Goal: Communication & Community: Participate in discussion

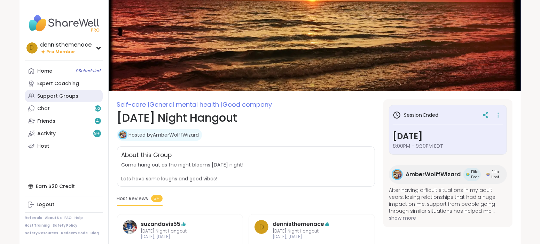
click at [52, 96] on div "Support Groups" at bounding box center [58, 96] width 41 height 7
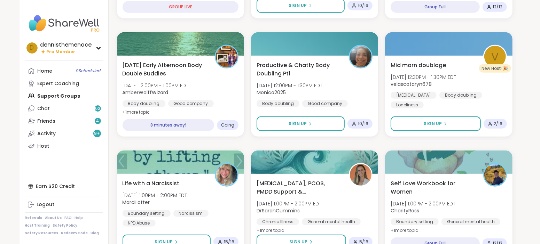
scroll to position [313, 0]
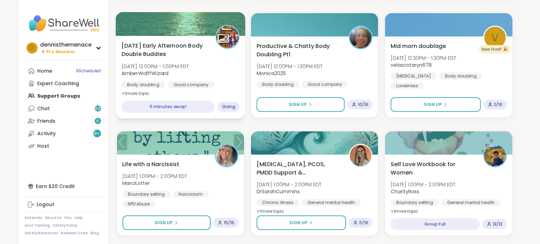
click at [170, 75] on span "AmberWolffWizard" at bounding box center [154, 73] width 67 height 7
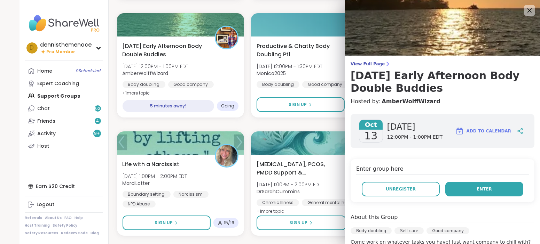
click at [490, 189] on span "Enter" at bounding box center [483, 189] width 15 height 6
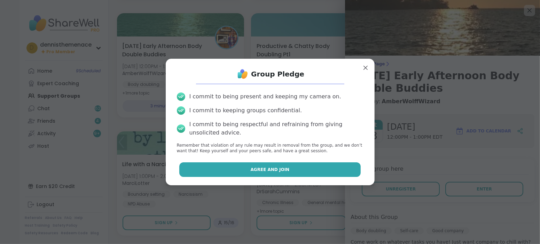
click at [300, 169] on button "Agree and Join" at bounding box center [269, 169] width 181 height 15
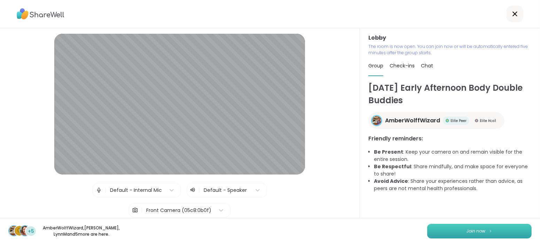
click at [473, 233] on span "Join now" at bounding box center [475, 231] width 19 height 6
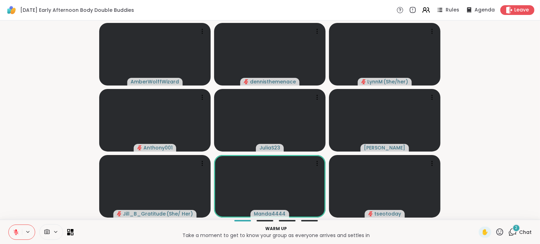
click at [478, 178] on video-player-container "AmberWolffWizard dennisthemenace LynnM ( She/her ) Anthony001 JuliaS23 Cyndy Ji…" at bounding box center [269, 120] width 531 height 194
click at [13, 234] on icon at bounding box center [16, 232] width 6 height 6
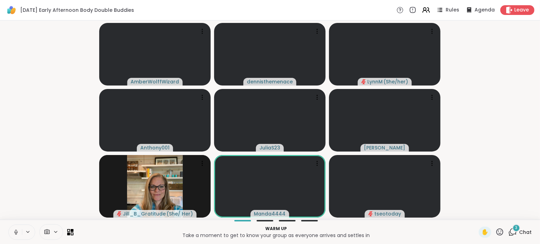
click at [526, 231] on span "Chat" at bounding box center [525, 232] width 13 height 7
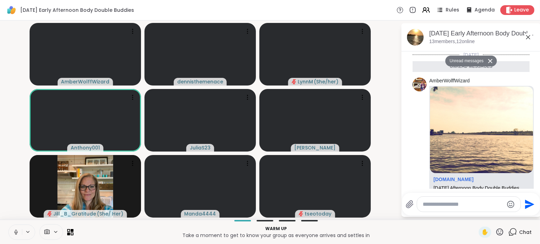
scroll to position [156, 0]
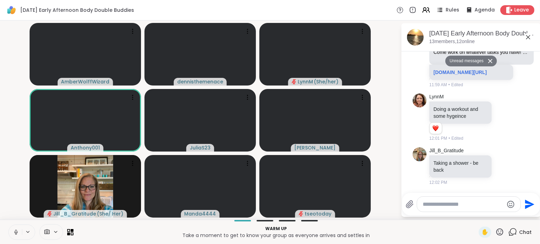
click at [470, 61] on button "Unread messages" at bounding box center [465, 61] width 40 height 11
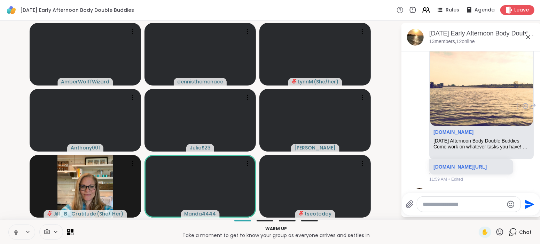
scroll to position [40, 0]
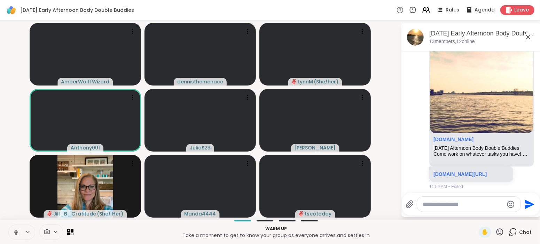
click at [15, 230] on icon at bounding box center [16, 231] width 2 height 3
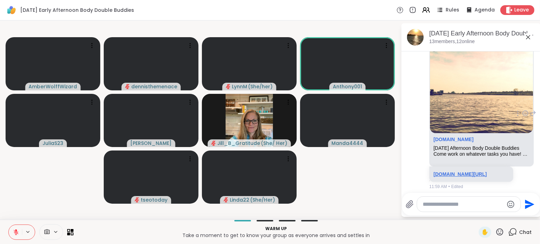
click at [457, 177] on link "sharewellnow.com/session/fbf11f92-2305-4327-bb7c-2585923020cb" at bounding box center [459, 175] width 53 height 6
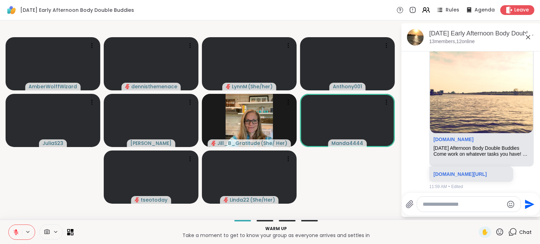
click at [493, 202] on textarea "Type your message" at bounding box center [462, 204] width 81 height 7
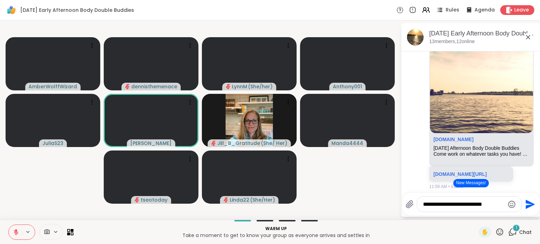
click at [482, 202] on textarea "**********" at bounding box center [463, 204] width 81 height 7
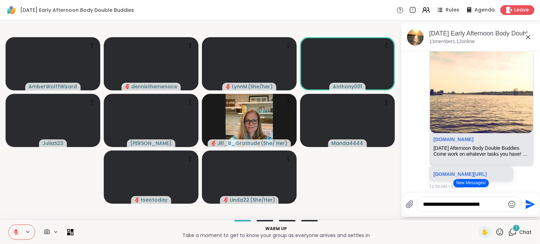
click at [499, 203] on textarea "**********" at bounding box center [463, 204] width 81 height 7
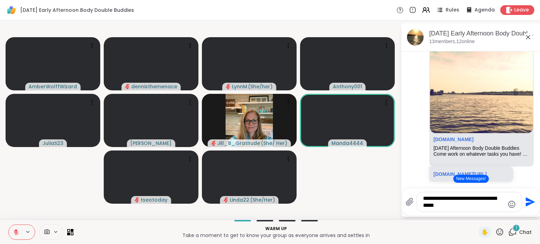
click at [426, 205] on textarea "**********" at bounding box center [463, 202] width 81 height 14
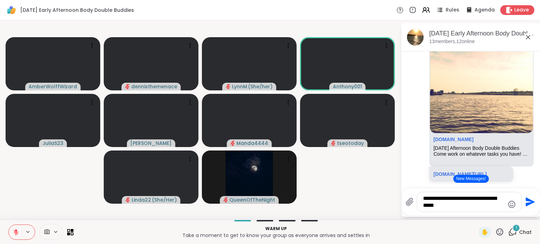
type textarea "**********"
click at [528, 203] on icon "Send" at bounding box center [530, 202] width 9 height 9
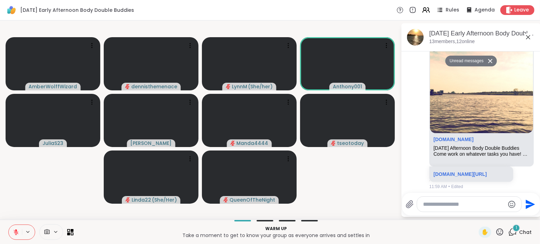
scroll to position [264, 0]
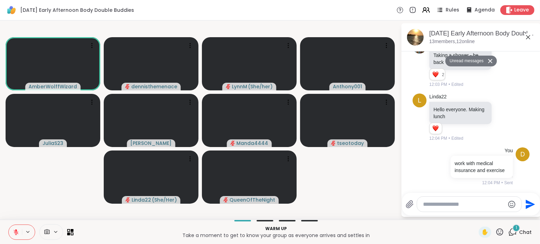
click at [452, 205] on textarea "Type your message" at bounding box center [463, 204] width 81 height 7
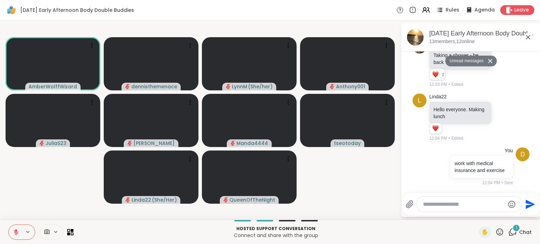
click at [463, 204] on textarea "Type your message" at bounding box center [463, 204] width 81 height 7
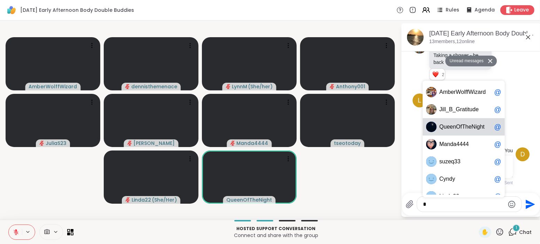
click at [468, 125] on span "e" at bounding box center [469, 127] width 3 height 7
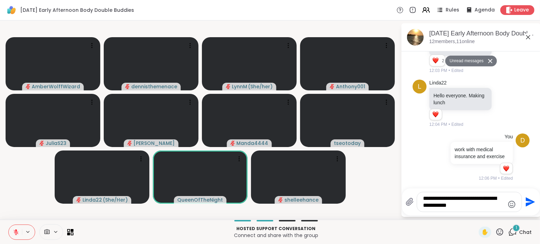
scroll to position [278, 0]
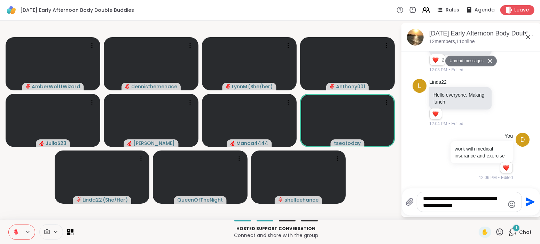
type textarea "**********"
click at [528, 202] on icon "Send" at bounding box center [529, 202] width 11 height 11
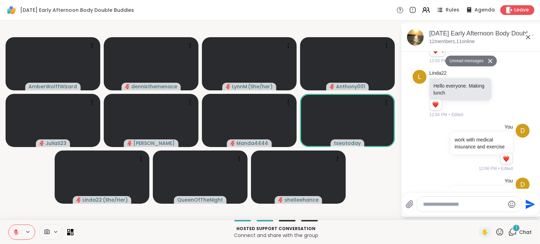
scroll to position [325, 0]
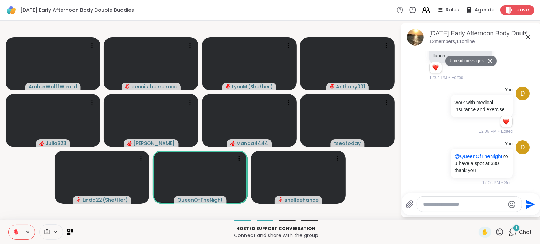
click at [17, 233] on icon at bounding box center [16, 232] width 6 height 6
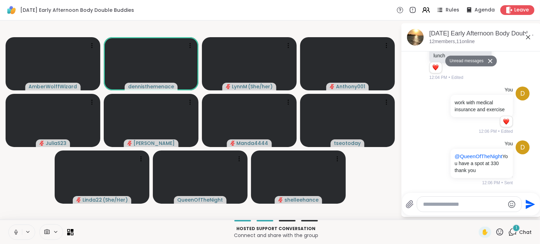
click at [17, 233] on icon at bounding box center [15, 232] width 3 height 2
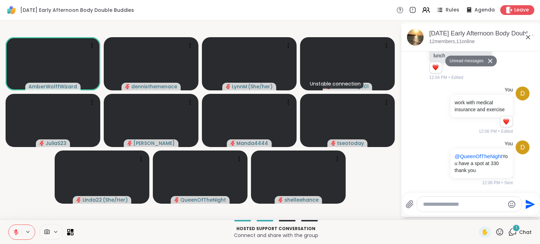
click at [177, 28] on video-player-container "AmberWolffWizard dennisthemenace LynnM ( She/her ) Unstable connection Anthony0…" at bounding box center [200, 120] width 392 height 194
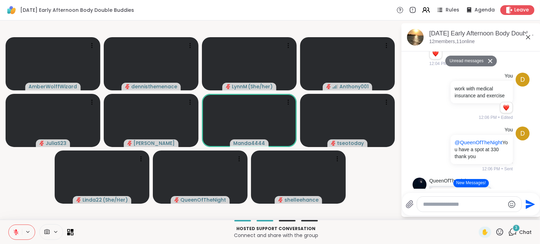
scroll to position [403, 0]
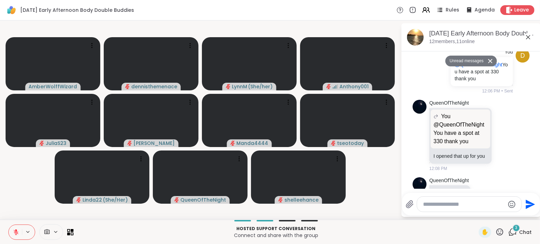
click at [472, 202] on textarea "Type your message" at bounding box center [463, 204] width 81 height 7
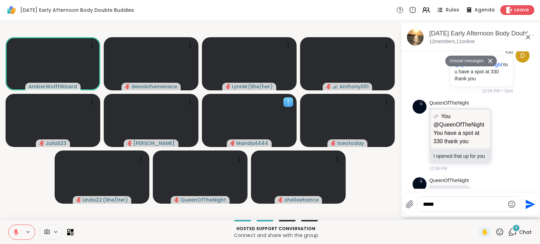
type textarea "******"
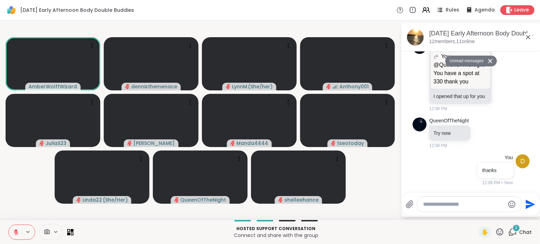
click at [475, 206] on textarea "Type your message" at bounding box center [463, 204] width 81 height 7
click at [476, 205] on textarea "Type your message" at bounding box center [463, 204] width 81 height 7
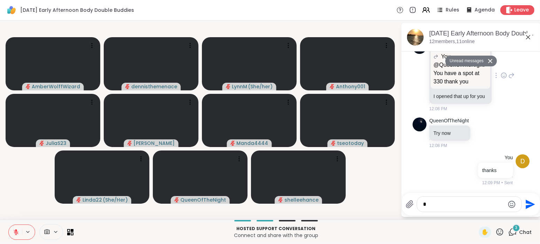
click at [420, 70] on div "QueenOfTheNight You @QueenOfTheNight You have a spot at 330 thank you @QueenOfT…" at bounding box center [470, 76] width 117 height 78
click at [467, 155] on div "You thanks 12:09 PM • Sent" at bounding box center [484, 170] width 58 height 32
click at [467, 70] on p "@QueenOfTheNight You have a spot at 330 thank you" at bounding box center [460, 73] width 54 height 25
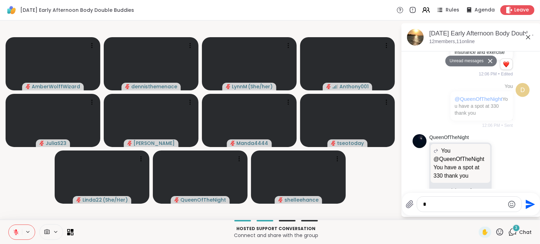
click at [472, 62] on button "Unread messages" at bounding box center [465, 61] width 40 height 11
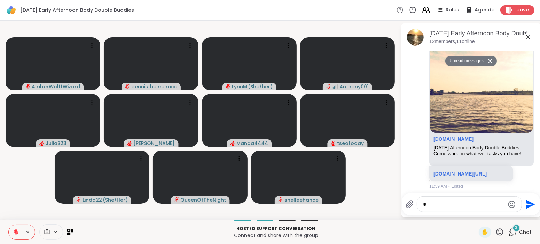
click at [462, 201] on textarea "Type your message" at bounding box center [463, 204] width 81 height 7
click at [422, 157] on div "AmberWolffWizard sharewellnow.com Monday Afternoon Body Double Buddies Come wor…" at bounding box center [470, 113] width 117 height 158
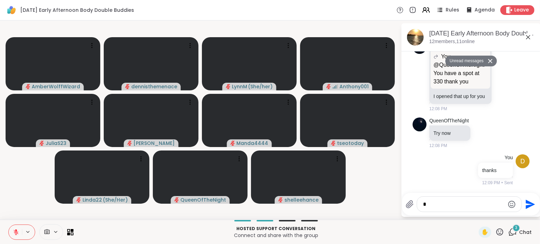
scroll to position [1, 0]
click at [431, 204] on textarea "Type your message" at bounding box center [463, 204] width 81 height 7
click at [486, 202] on textarea "Type your message" at bounding box center [463, 204] width 81 height 7
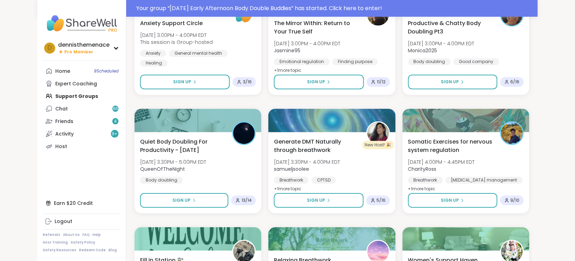
scroll to position [593, 0]
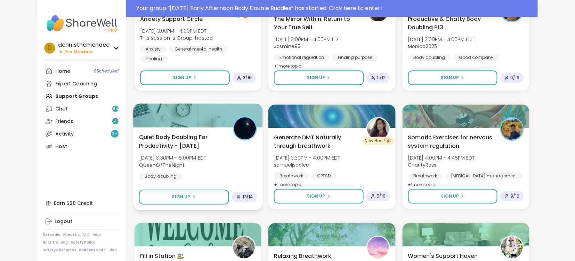
click at [180, 149] on div "Quiet Body Doubling For Productivity - [DATE] [DATE] 3:30PM - 5:00PM EDT QueenO…" at bounding box center [198, 156] width 118 height 47
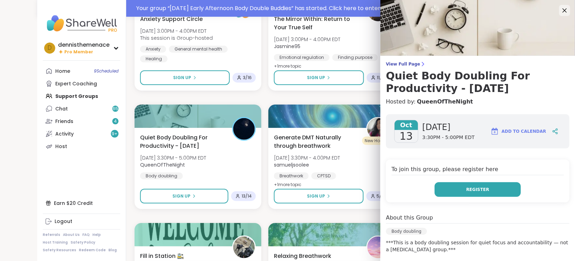
click at [477, 190] on span "Register" at bounding box center [478, 189] width 23 height 6
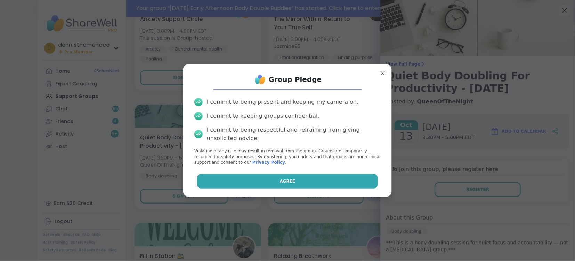
click at [296, 181] on button "Agree" at bounding box center [287, 181] width 181 height 15
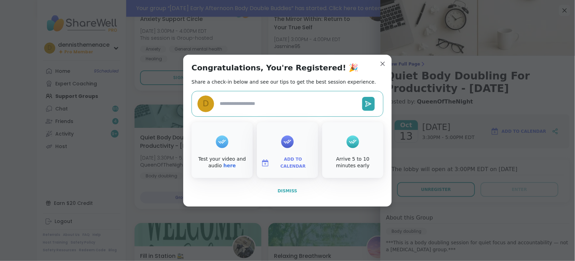
type textarea "*"
click at [287, 187] on button "Dismiss" at bounding box center [288, 190] width 192 height 15
